Goal: Information Seeking & Learning: Learn about a topic

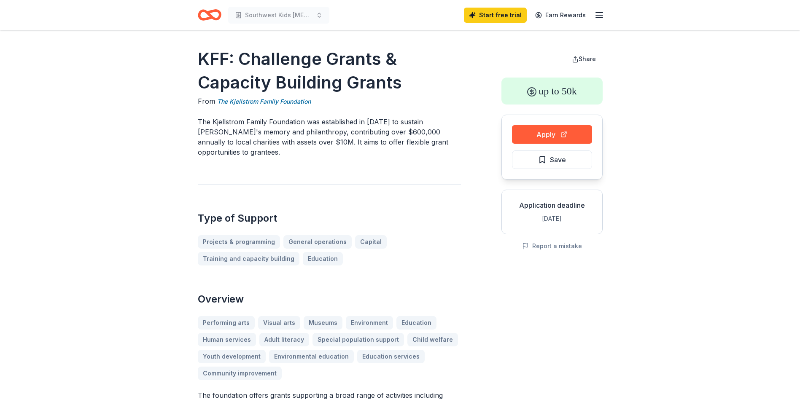
drag, startPoint x: 184, startPoint y: 54, endPoint x: 328, endPoint y: 79, distance: 146.8
drag, startPoint x: 196, startPoint y: 60, endPoint x: 328, endPoint y: 85, distance: 133.9
drag, startPoint x: 338, startPoint y: 104, endPoint x: 214, endPoint y: 101, distance: 124.4
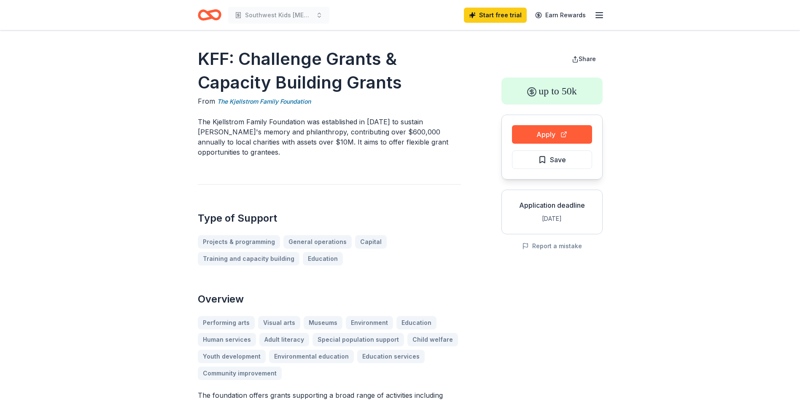
click at [214, 101] on div "From The Kjellstrom Family Foundation" at bounding box center [329, 101] width 263 height 11
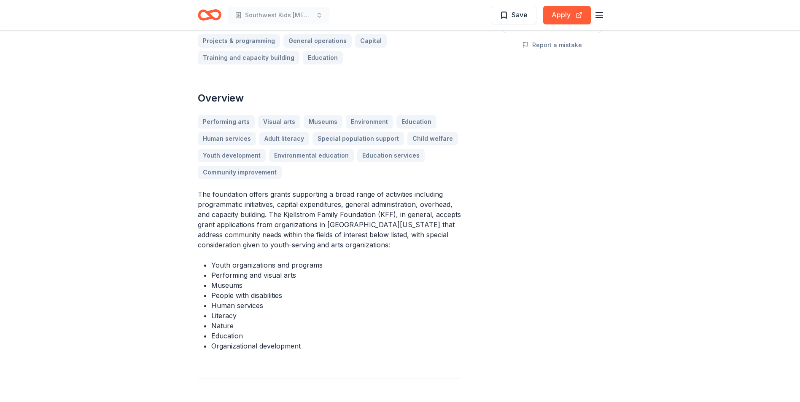
scroll to position [211, 0]
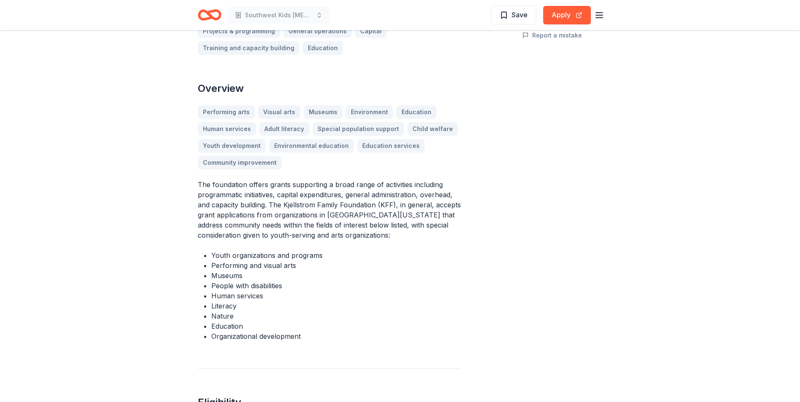
drag, startPoint x: 198, startPoint y: 175, endPoint x: 304, endPoint y: 228, distance: 119.2
click at [304, 228] on p "The foundation offers grants supporting a broad range of activities including p…" at bounding box center [329, 210] width 263 height 61
click at [276, 238] on div "The foundation offers grants supporting a broad range of activities including p…" at bounding box center [329, 261] width 263 height 162
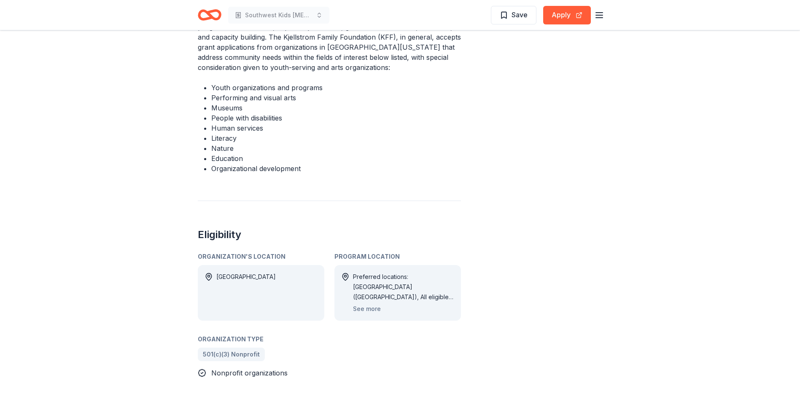
scroll to position [379, 0]
click at [371, 303] on button "See more" at bounding box center [367, 308] width 28 height 10
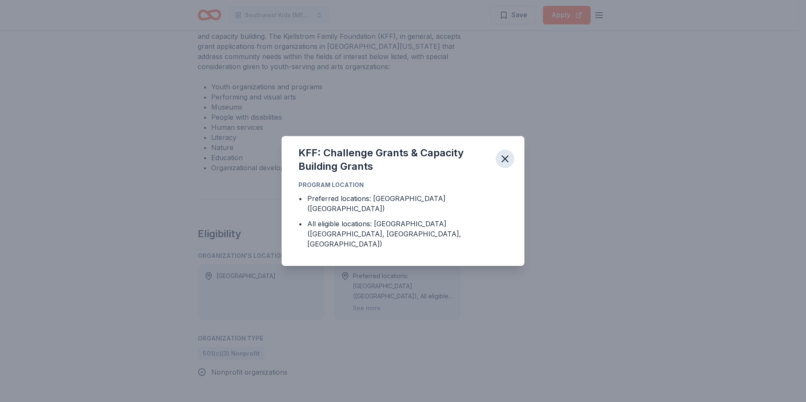
click at [508, 165] on icon "button" at bounding box center [505, 159] width 12 height 12
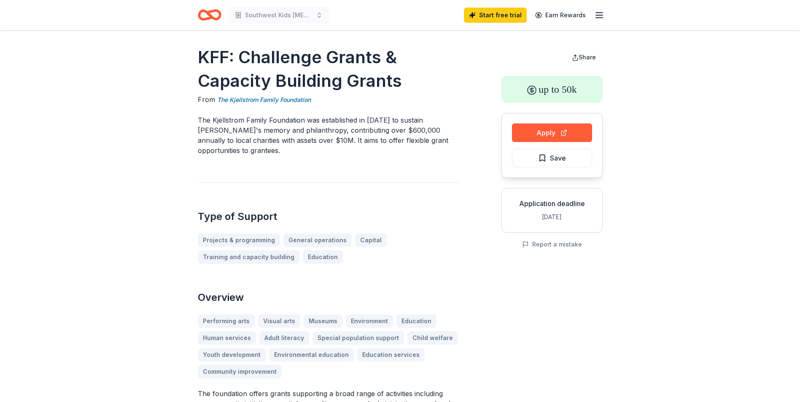
scroll to position [0, 0]
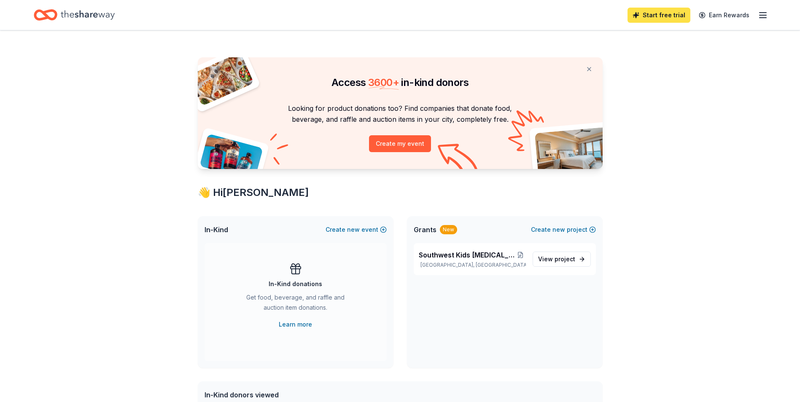
click at [659, 14] on link "Start free trial" at bounding box center [658, 15] width 63 height 15
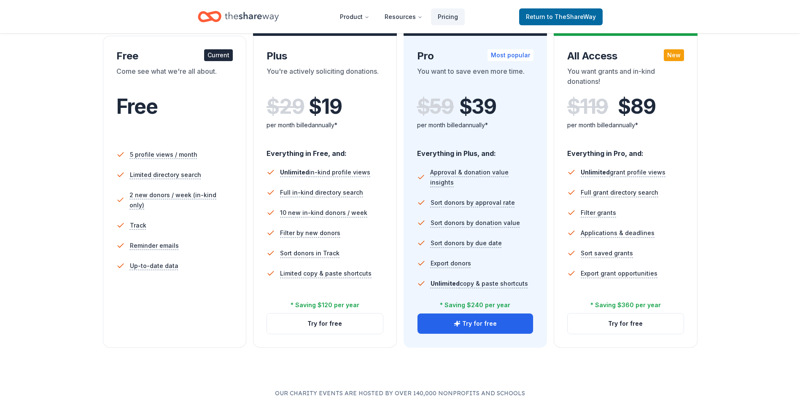
scroll to position [84, 0]
